Goal: Book appointment/travel/reservation

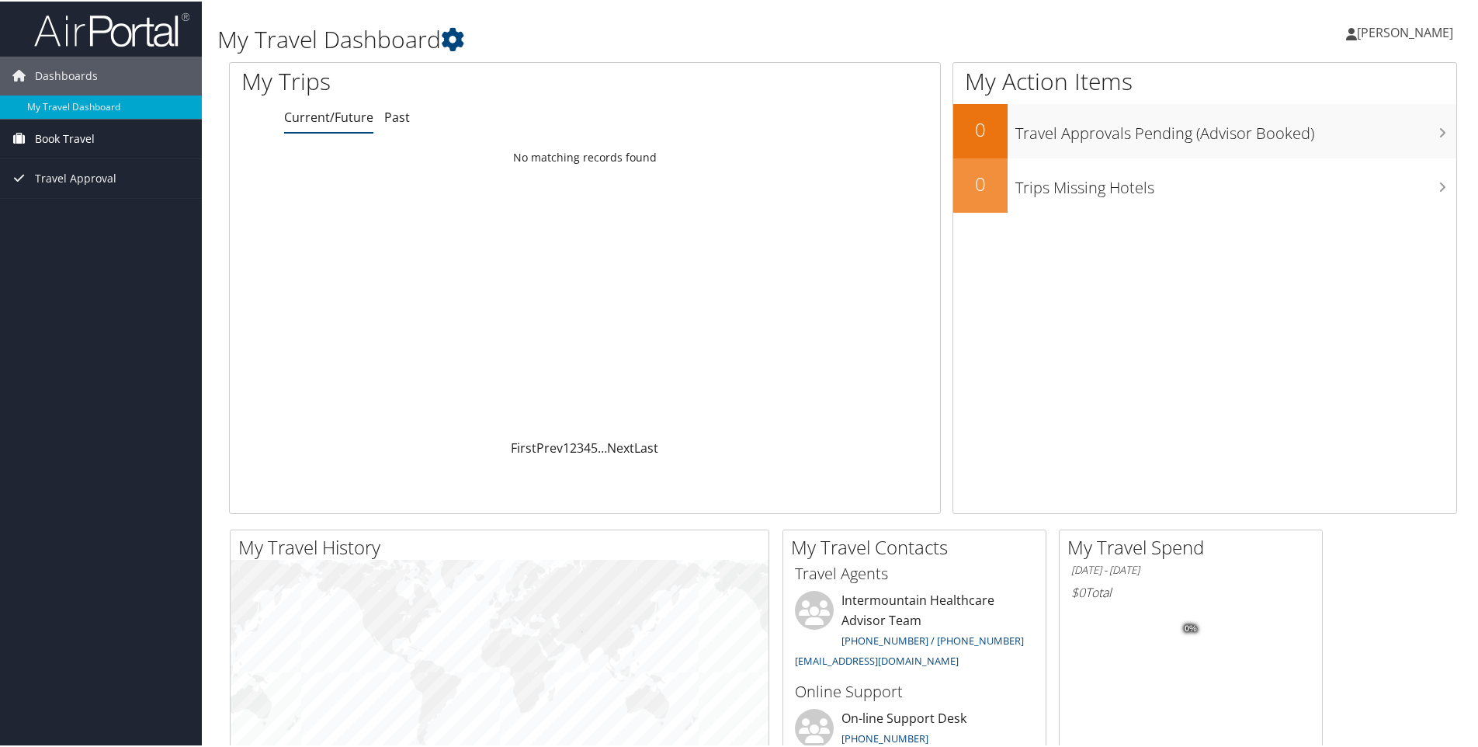
click at [57, 144] on span "Book Travel" at bounding box center [65, 137] width 60 height 39
click at [50, 189] on link "Book/Manage Online Trips" at bounding box center [101, 191] width 202 height 23
